Goal: Check status: Check status

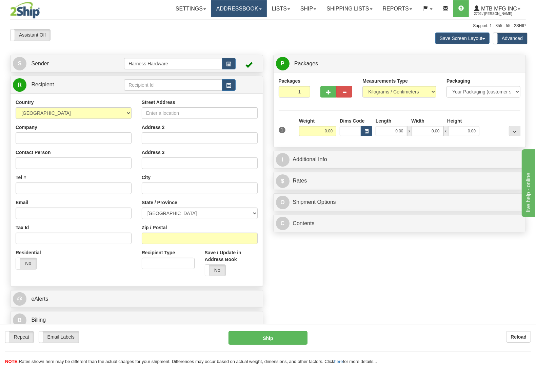
drag, startPoint x: 245, startPoint y: 9, endPoint x: 242, endPoint y: 29, distance: 20.9
click at [244, 9] on link "Addressbook" at bounding box center [239, 8] width 56 height 17
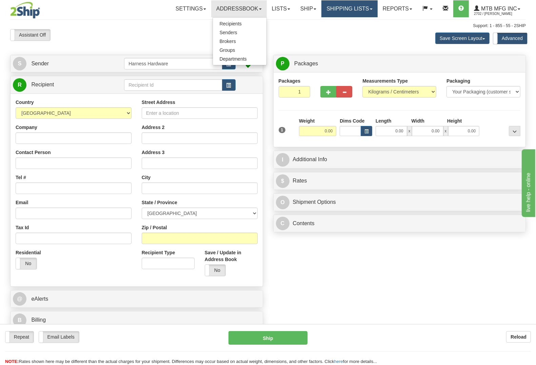
click at [338, 7] on link "Shipping lists" at bounding box center [349, 8] width 56 height 17
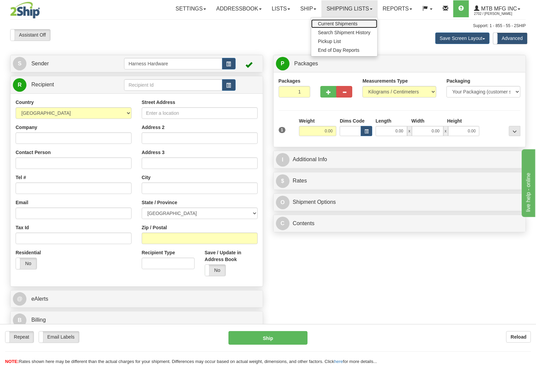
click at [345, 24] on span "Current Shipments" at bounding box center [338, 23] width 40 height 5
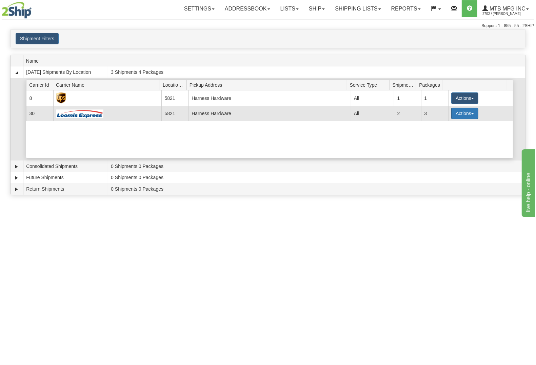
click at [467, 114] on button "Actions" at bounding box center [464, 114] width 27 height 12
click at [456, 131] on link "Details" at bounding box center [451, 126] width 54 height 9
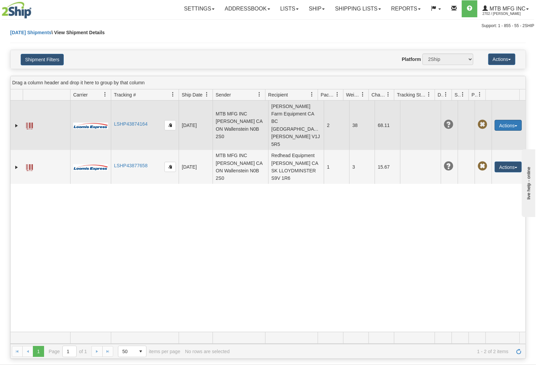
click at [498, 120] on button "Actions" at bounding box center [507, 125] width 27 height 11
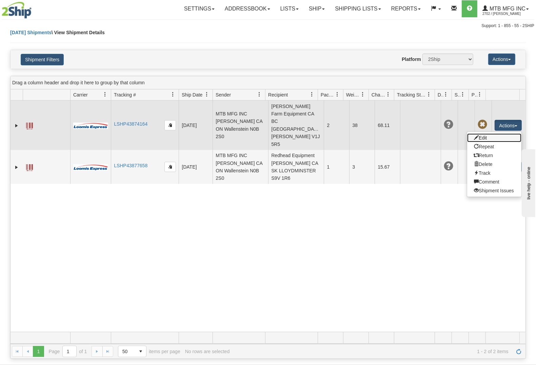
click at [500, 134] on link "Edit" at bounding box center [494, 138] width 54 height 9
